Goal: Task Accomplishment & Management: Manage account settings

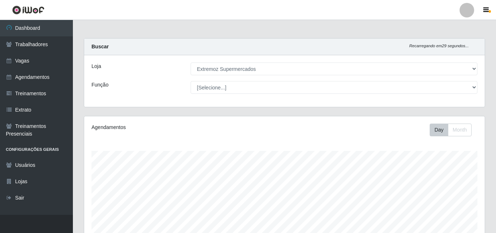
select select "519"
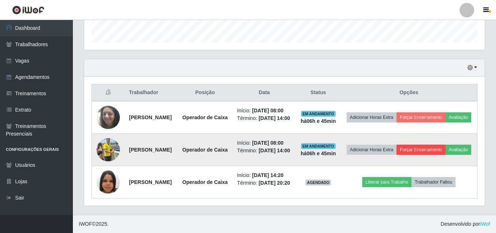
scroll to position [151, 400]
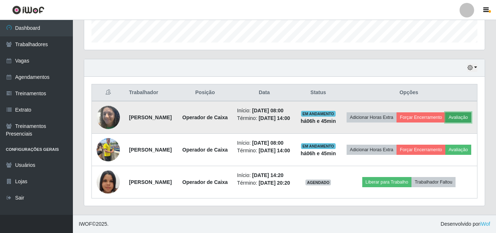
click at [445, 113] on button "Avaliação" at bounding box center [458, 118] width 26 height 10
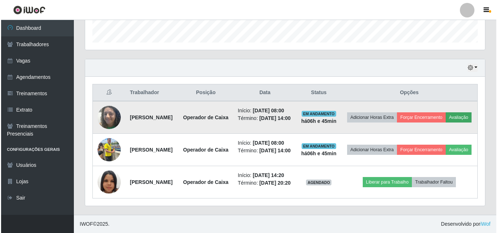
scroll to position [151, 397]
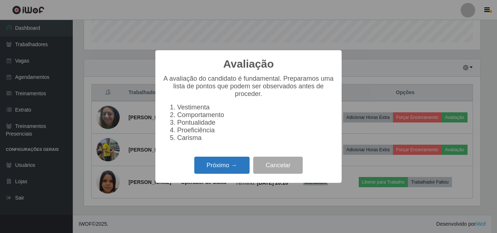
click at [202, 174] on button "Próximo →" at bounding box center [221, 165] width 55 height 17
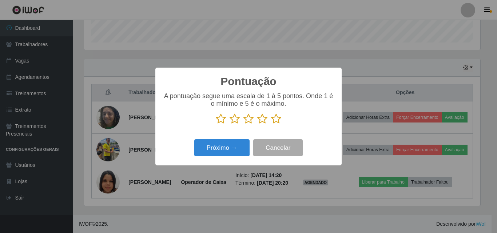
scroll to position [363981, 363735]
click at [208, 154] on button "Próximo →" at bounding box center [221, 147] width 55 height 17
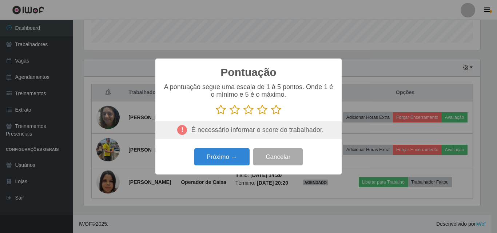
click at [230, 115] on icon at bounding box center [235, 110] width 10 height 11
click at [230, 115] on input "radio" at bounding box center [230, 115] width 0 height 0
click at [221, 115] on icon at bounding box center [221, 110] width 10 height 11
click at [216, 115] on input "radio" at bounding box center [216, 115] width 0 height 0
click at [216, 163] on button "Próximo →" at bounding box center [221, 157] width 55 height 17
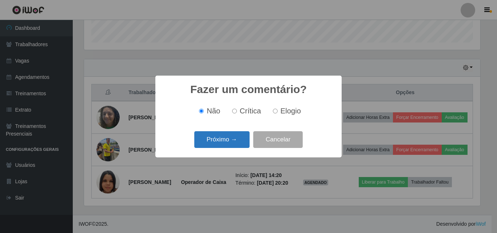
click at [212, 142] on button "Próximo →" at bounding box center [221, 139] width 55 height 17
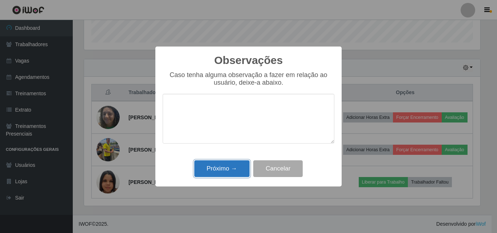
click at [217, 172] on button "Próximo →" at bounding box center [221, 169] width 55 height 17
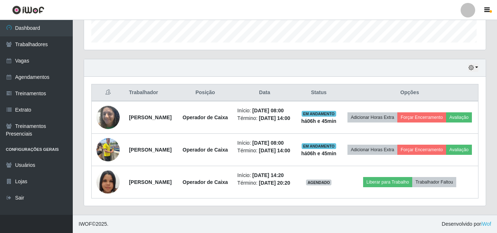
scroll to position [151, 400]
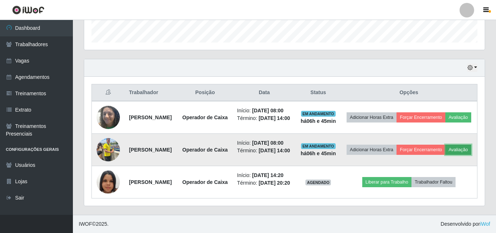
click at [445, 145] on button "Avaliação" at bounding box center [458, 150] width 26 height 10
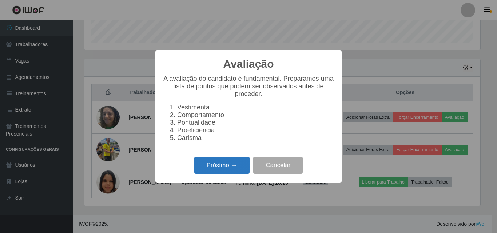
click at [213, 165] on button "Próximo →" at bounding box center [221, 165] width 55 height 17
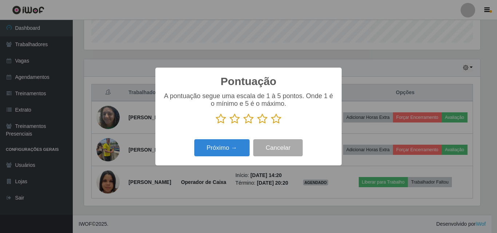
click at [236, 121] on icon at bounding box center [235, 119] width 10 height 11
click at [230, 125] on input "radio" at bounding box center [230, 125] width 0 height 0
click at [213, 153] on button "Próximo →" at bounding box center [221, 147] width 55 height 17
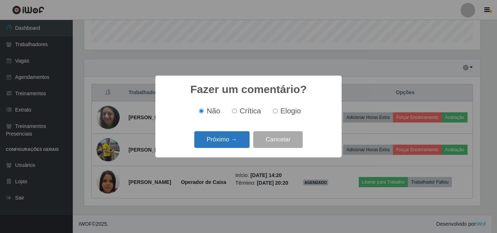
click at [214, 142] on button "Próximo →" at bounding box center [221, 139] width 55 height 17
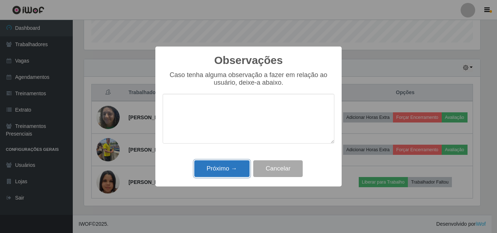
click at [221, 171] on button "Próximo →" at bounding box center [221, 169] width 55 height 17
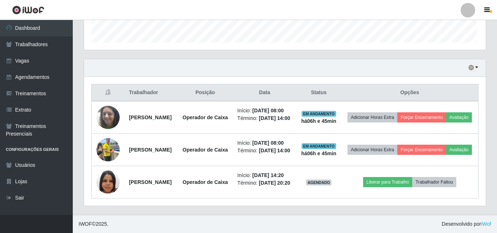
scroll to position [151, 400]
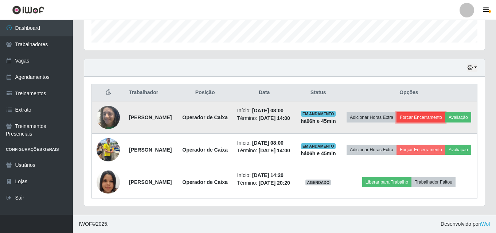
click at [437, 113] on button "Forçar Encerramento" at bounding box center [420, 118] width 49 height 10
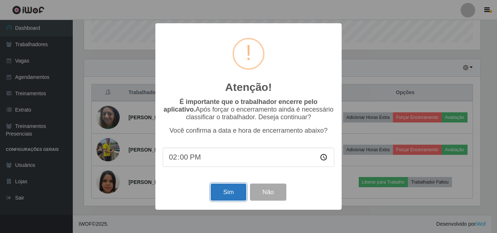
click at [234, 195] on button "Sim" at bounding box center [228, 192] width 35 height 17
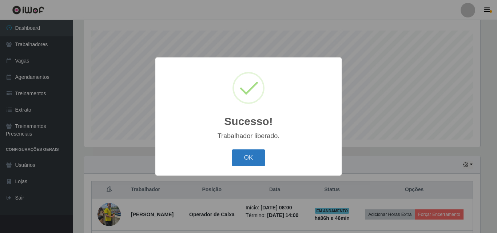
click at [256, 157] on button "OK" at bounding box center [249, 158] width 34 height 17
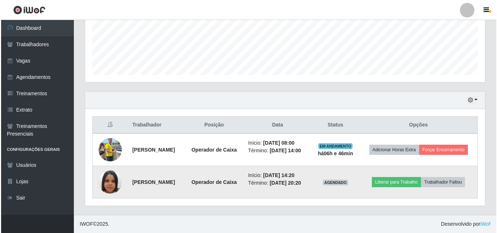
scroll to position [193, 0]
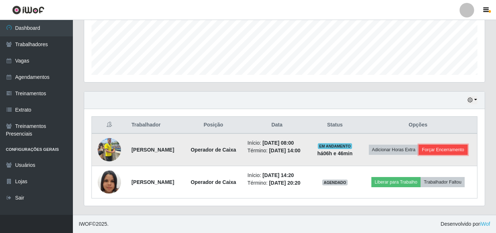
click at [418, 154] on button "Forçar Encerramento" at bounding box center [442, 150] width 49 height 10
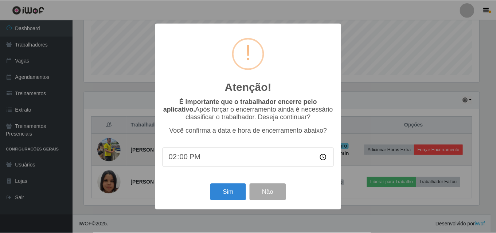
scroll to position [151, 397]
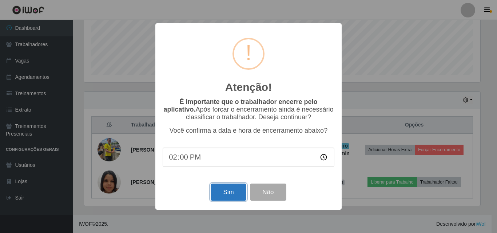
click at [212, 199] on button "Sim" at bounding box center [228, 192] width 35 height 17
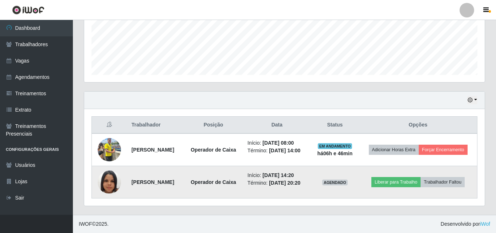
scroll to position [0, 0]
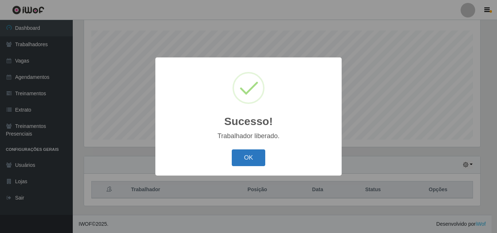
click at [255, 160] on button "OK" at bounding box center [249, 158] width 34 height 17
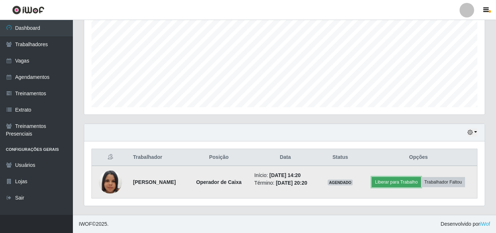
click at [394, 182] on button "Liberar para Trabalho" at bounding box center [395, 182] width 49 height 10
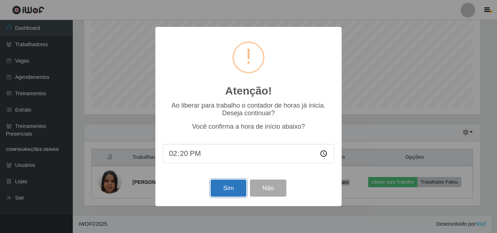
click at [233, 194] on button "Sim" at bounding box center [228, 188] width 35 height 17
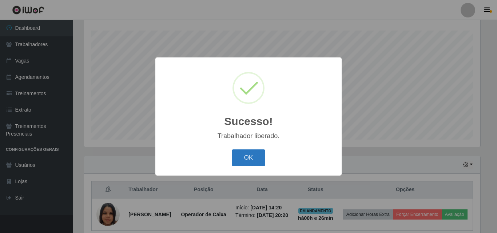
click at [241, 162] on button "OK" at bounding box center [249, 158] width 34 height 17
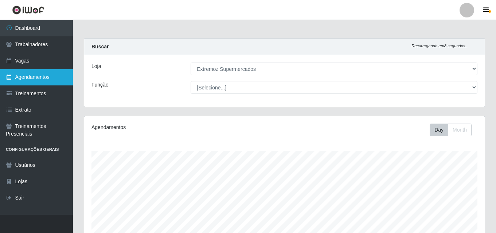
click at [27, 75] on link "Agendamentos" at bounding box center [36, 77] width 73 height 16
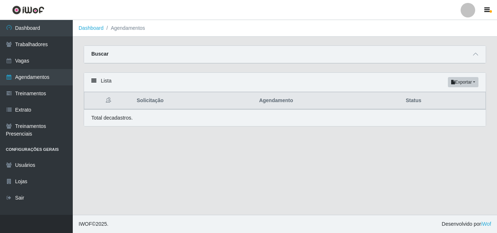
click at [120, 59] on div "Buscar" at bounding box center [285, 54] width 402 height 17
click at [138, 49] on div "Buscar" at bounding box center [285, 54] width 402 height 17
click at [478, 55] on icon at bounding box center [475, 54] width 5 height 5
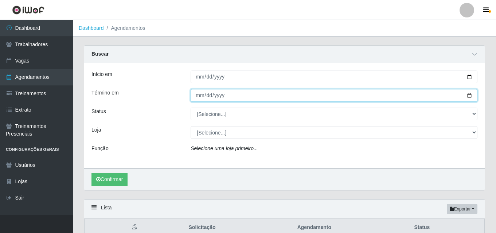
click at [213, 102] on input "Término em" at bounding box center [333, 95] width 287 height 13
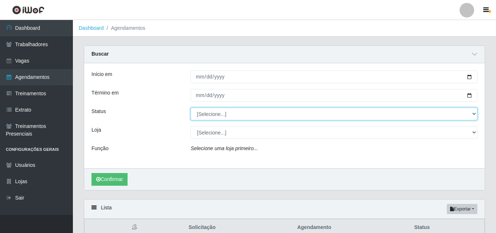
click at [199, 118] on select "[Selecione...] AGENDADO AGUARDANDO LIBERAR EM ANDAMENTO EM REVISÃO FINALIZADO C…" at bounding box center [333, 114] width 287 height 13
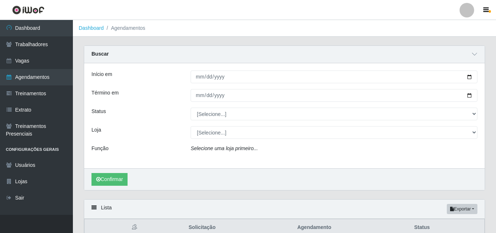
click at [154, 119] on div "Status" at bounding box center [135, 114] width 99 height 13
click at [27, 95] on link "Treinamentos" at bounding box center [36, 94] width 73 height 16
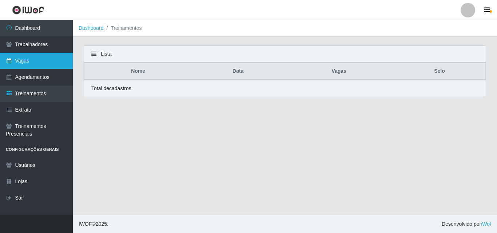
click at [24, 63] on link "Vagas" at bounding box center [36, 61] width 73 height 16
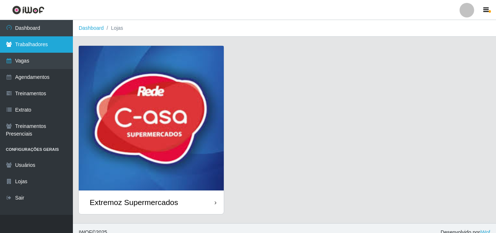
click at [25, 42] on link "Trabalhadores" at bounding box center [36, 44] width 73 height 16
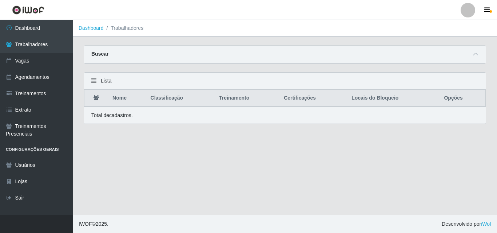
click at [94, 83] on icon at bounding box center [93, 80] width 5 height 5
click at [475, 57] on icon at bounding box center [475, 54] width 5 height 5
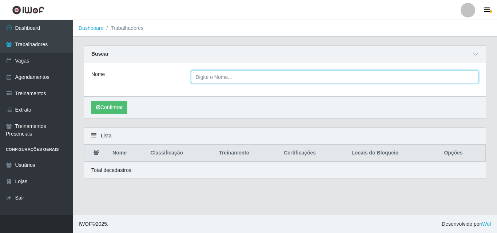
click at [234, 79] on input "Nome" at bounding box center [335, 77] width 288 height 13
type input "JEANNE"
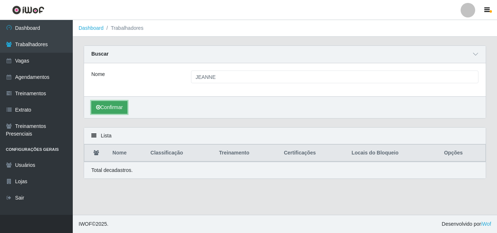
click at [121, 109] on button "Confirmar" at bounding box center [109, 107] width 36 height 13
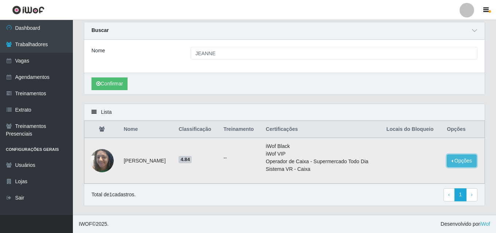
click at [462, 159] on button "Opções" at bounding box center [461, 161] width 30 height 13
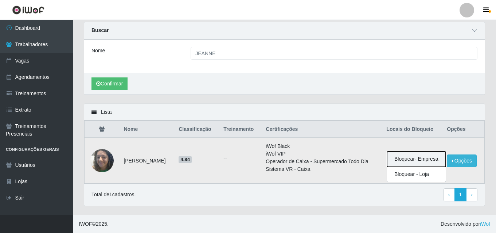
click at [432, 161] on button "Bloquear - Empresa" at bounding box center [416, 159] width 59 height 15
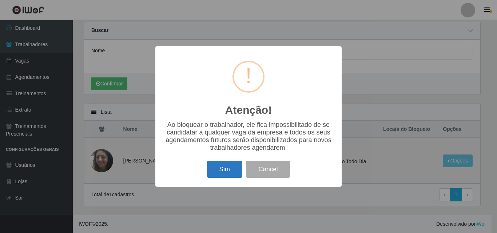
click at [222, 176] on button "Sim" at bounding box center [224, 169] width 35 height 17
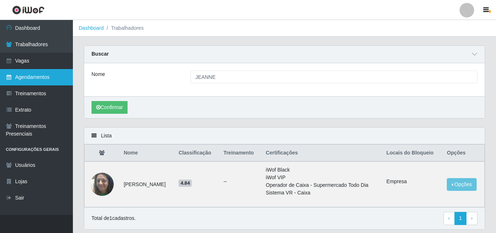
click at [15, 75] on link "Agendamentos" at bounding box center [36, 77] width 73 height 16
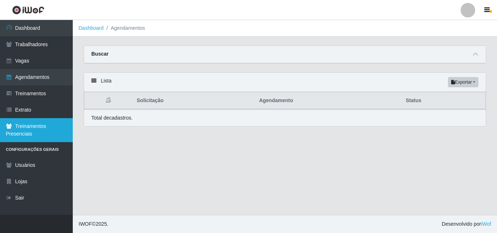
click at [27, 123] on link "Treinamentos Presenciais" at bounding box center [36, 130] width 73 height 24
